Goal: Use online tool/utility: Use online tool/utility

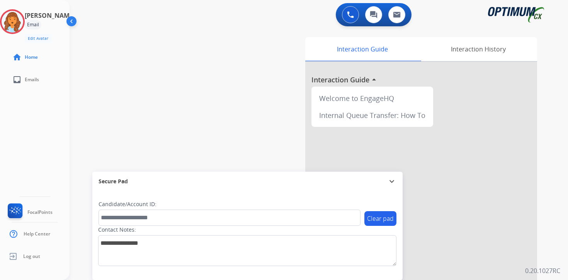
click at [393, 272] on div "Clear pad Candidate/Account ID: Contact Notes:" at bounding box center [247, 235] width 310 height 89
click at [19, 20] on img at bounding box center [13, 22] width 22 height 22
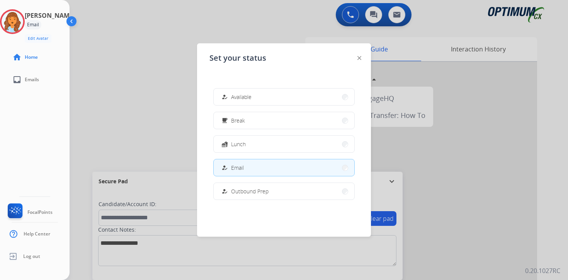
click at [313, 270] on div at bounding box center [284, 140] width 568 height 280
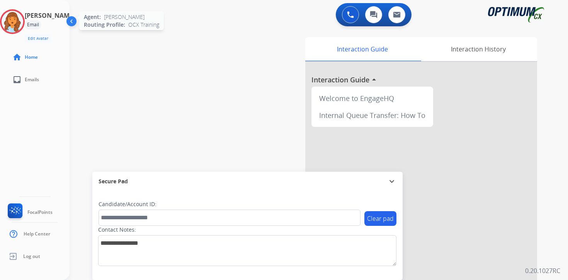
click at [23, 21] on img at bounding box center [13, 22] width 22 height 22
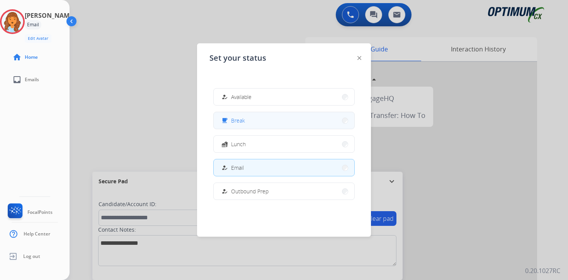
click at [255, 121] on button "free_breakfast Break" at bounding box center [284, 120] width 141 height 17
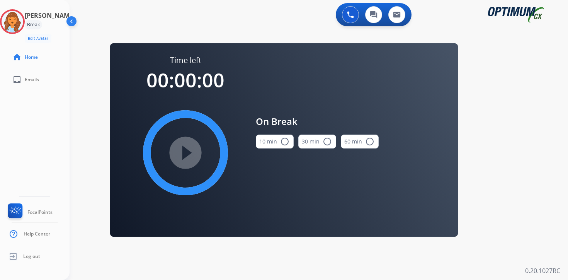
click at [547, 197] on div "0 Voice Interactions 0 Chat Interactions 0 Email Interactions swap_horiz Break …" at bounding box center [319, 140] width 498 height 280
click at [23, 17] on img at bounding box center [13, 22] width 22 height 22
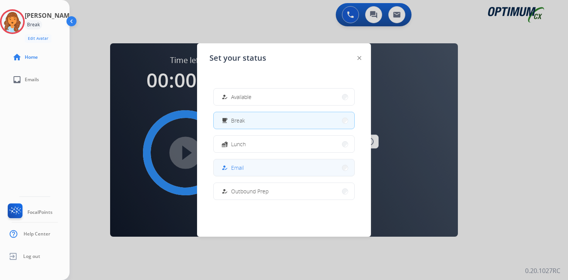
click at [244, 160] on button "how_to_reg Email" at bounding box center [284, 167] width 141 height 17
